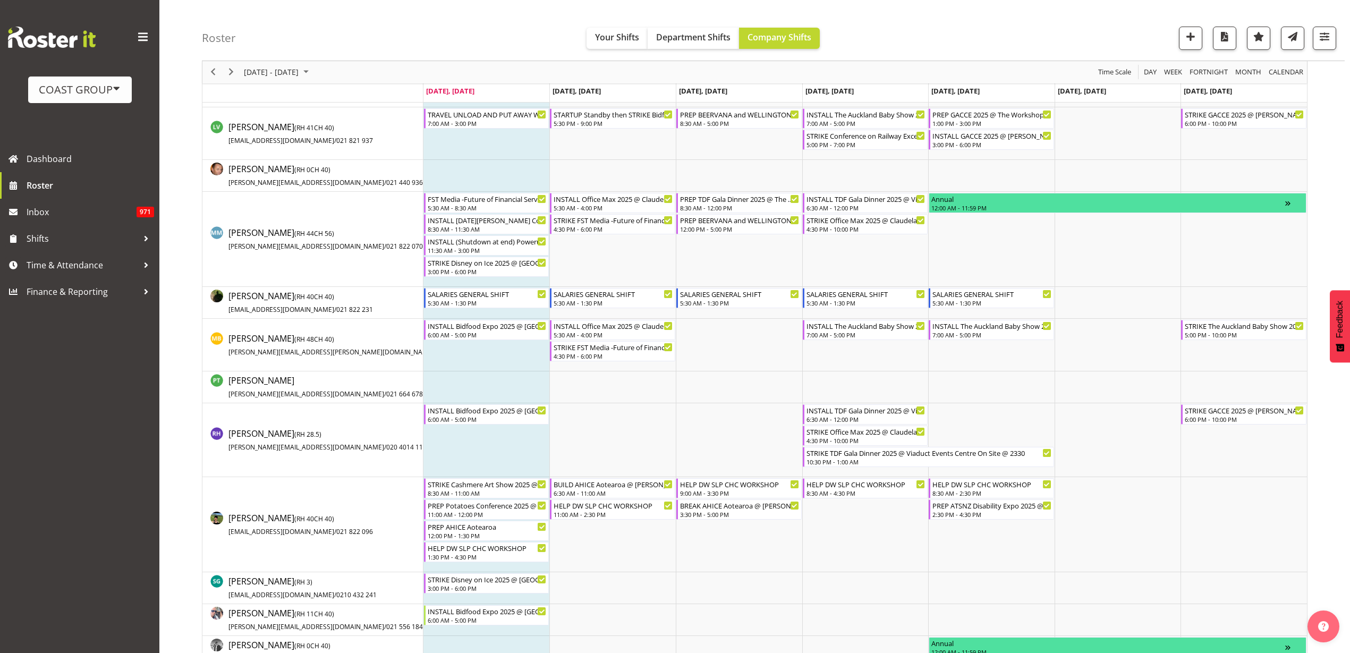
scroll to position [731, 0]
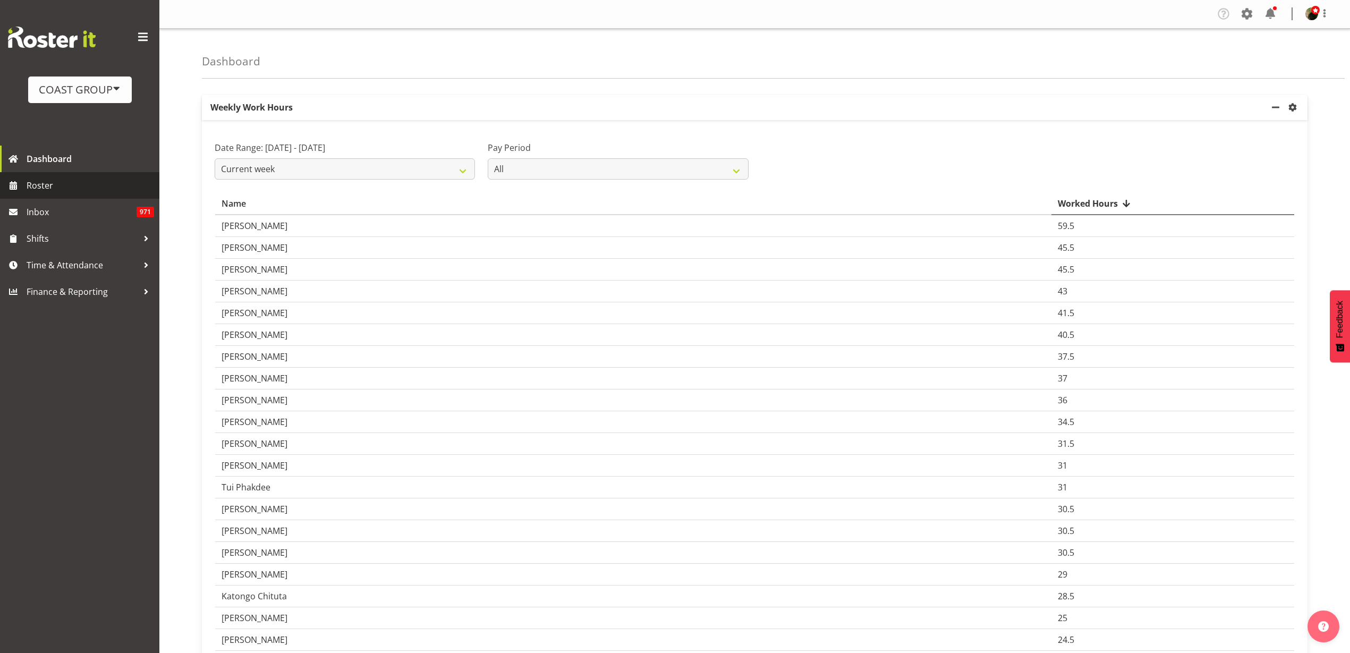
click at [80, 181] on span "Roster" at bounding box center [91, 185] width 128 height 16
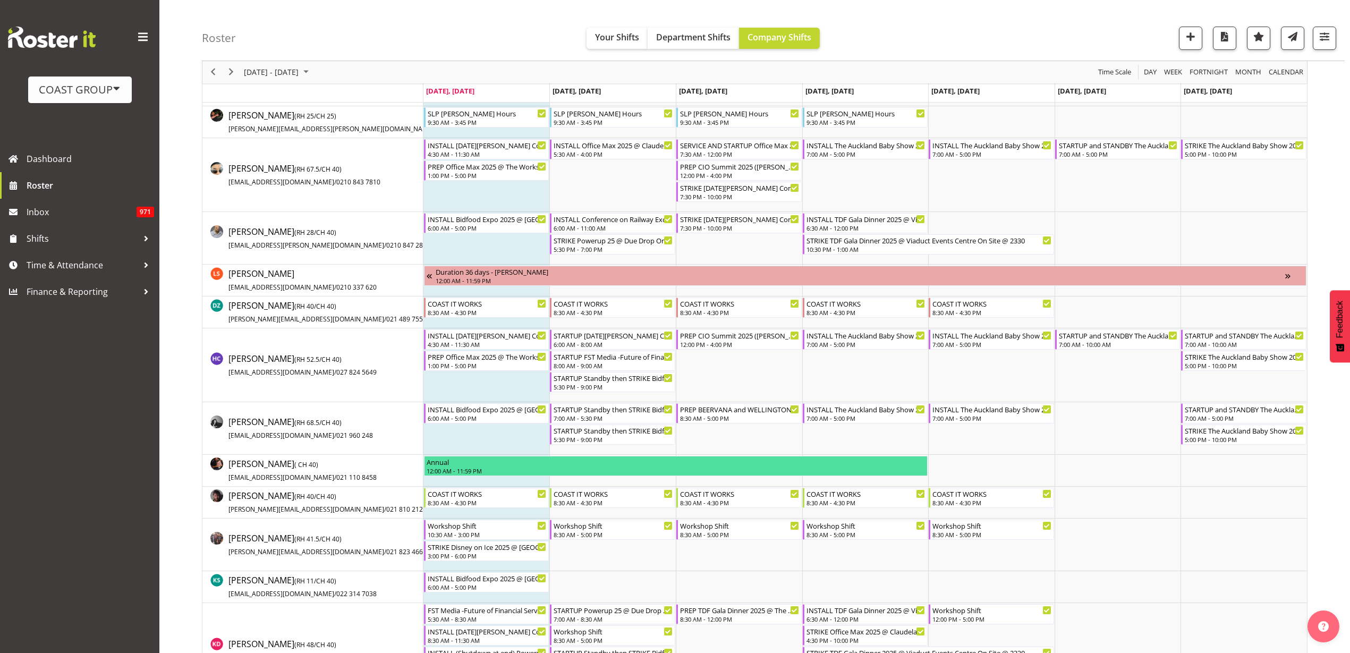
scroll to position [133, 0]
